Goal: Navigation & Orientation: Find specific page/section

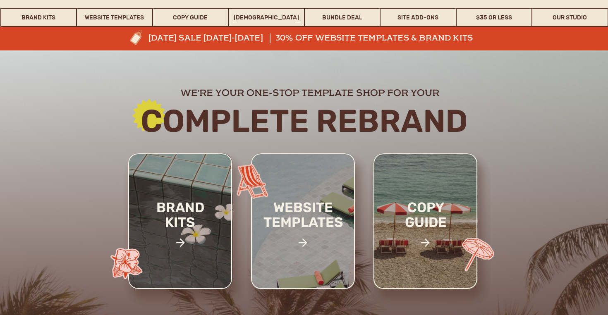
scroll to position [59, 0]
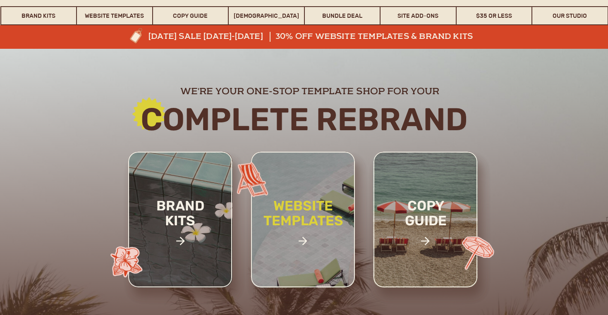
click at [278, 226] on h2 "website templates" at bounding box center [303, 222] width 108 height 48
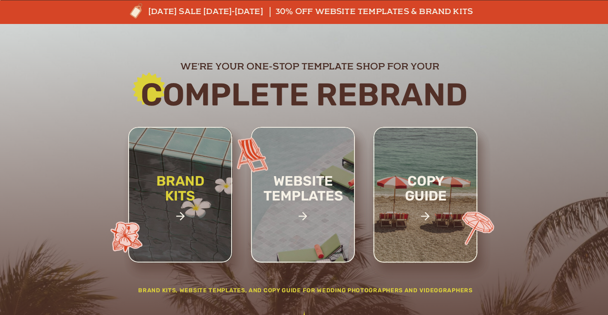
scroll to position [85, 0]
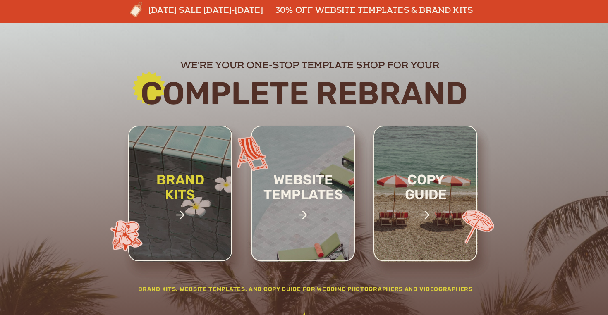
click at [179, 184] on h2 "brand kits" at bounding box center [180, 200] width 70 height 57
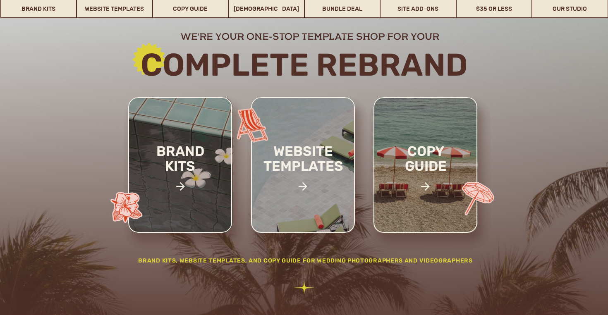
scroll to position [114, 0]
click at [425, 151] on h2 "copy guide" at bounding box center [425, 171] width 76 height 57
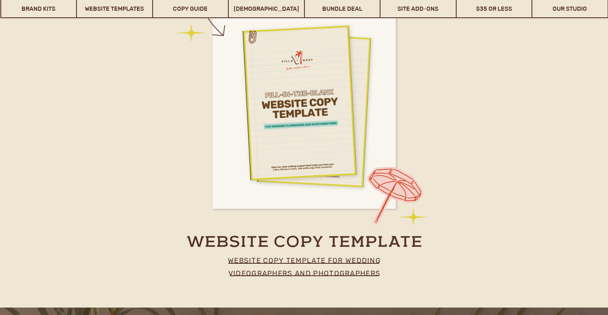
scroll to position [3561, 0]
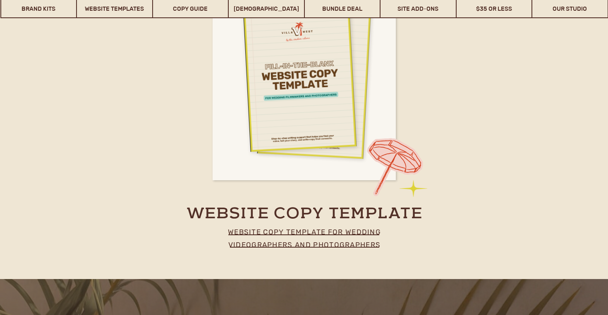
click at [311, 246] on p "website copy template for wedding videographers and photographers" at bounding box center [304, 236] width 183 height 21
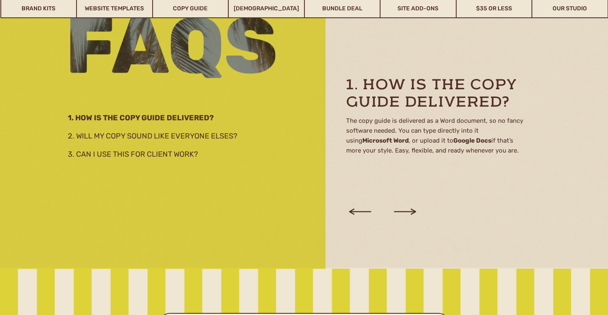
scroll to position [1430, 0]
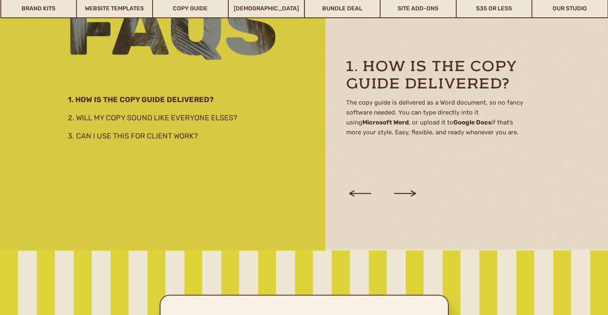
click at [403, 196] on icon at bounding box center [405, 193] width 28 height 31
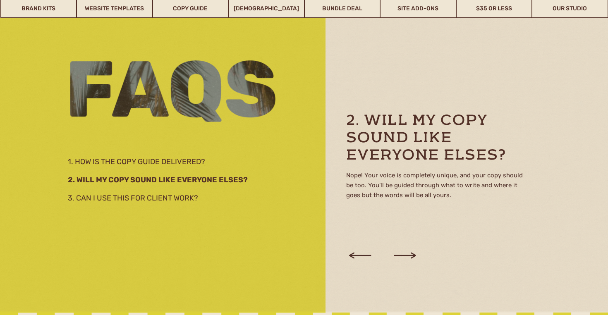
scroll to position [1366, 0]
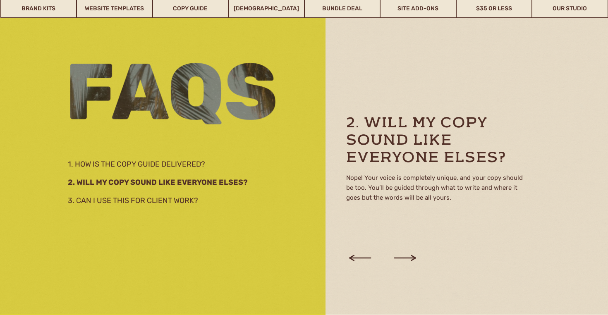
click at [403, 256] on icon at bounding box center [405, 257] width 28 height 31
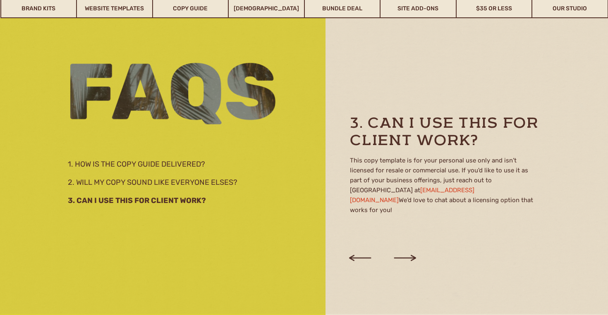
click at [403, 256] on icon at bounding box center [405, 257] width 28 height 31
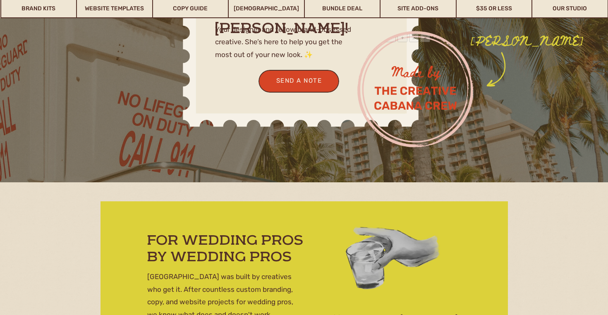
scroll to position [2436, 0]
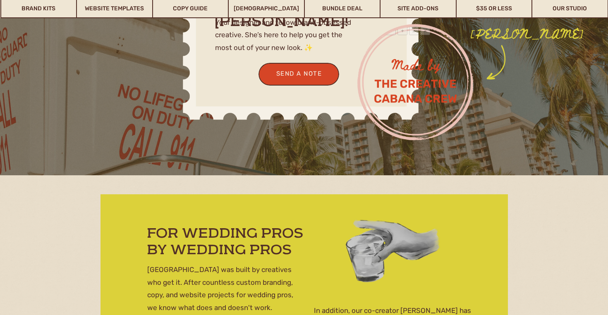
click at [423, 73] on video "Your browser does not support the video tag." at bounding box center [415, 91] width 110 height 112
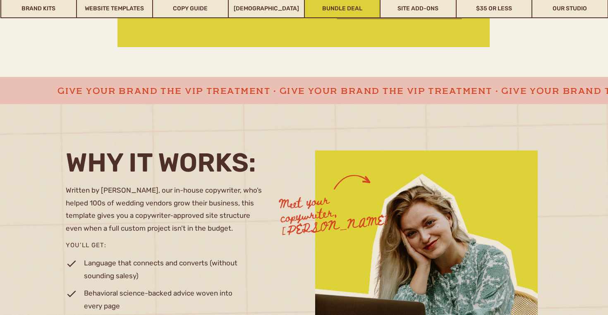
scroll to position [0, 0]
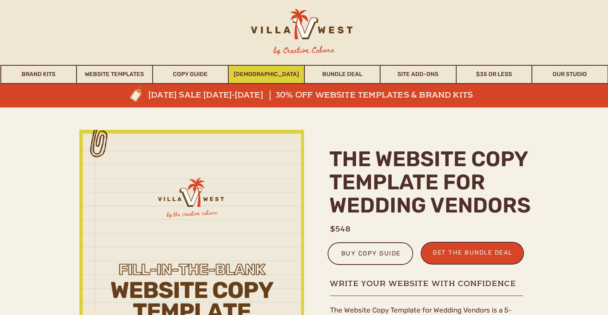
click at [266, 74] on link "[DEMOGRAPHIC_DATA]" at bounding box center [266, 74] width 75 height 19
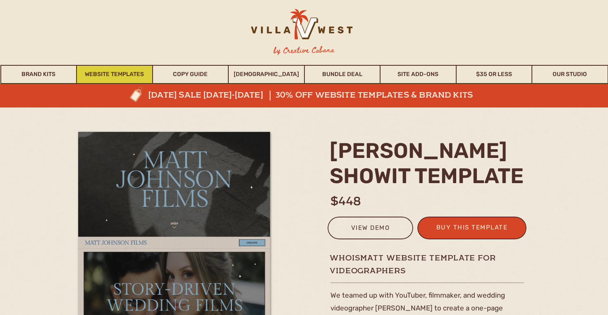
click at [117, 73] on link "Website Templates" at bounding box center [114, 74] width 75 height 19
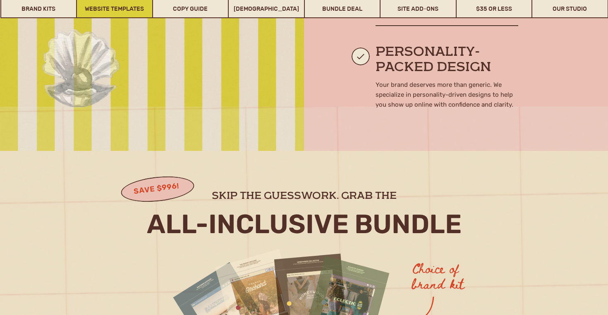
scroll to position [692, 0]
